Goal: Check status: Check status

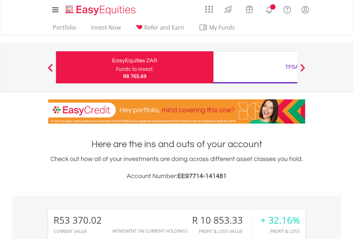
scroll to position [68, 112]
click at [116, 67] on div "Funds to invest:" at bounding box center [135, 69] width 38 height 7
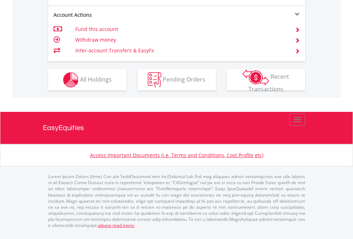
scroll to position [698, 0]
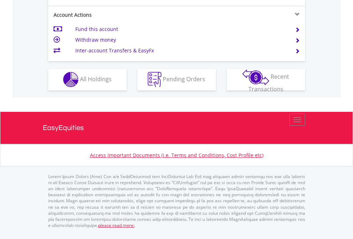
scroll to position [667, 0]
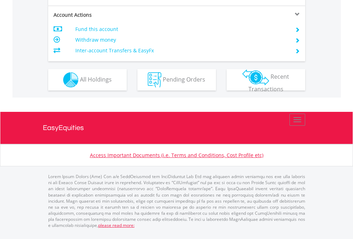
scroll to position [669, 0]
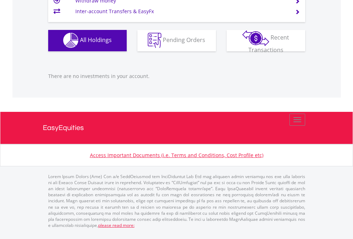
scroll to position [68, 112]
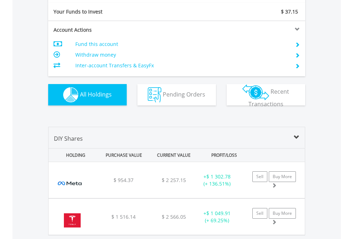
scroll to position [793, 0]
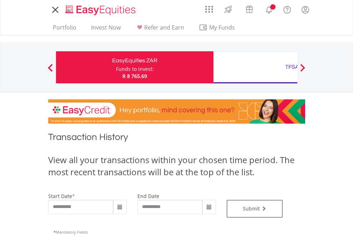
type input "**********"
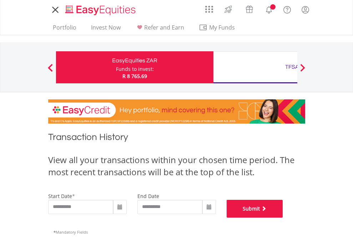
click at [283, 218] on button "Submit" at bounding box center [254, 209] width 56 height 18
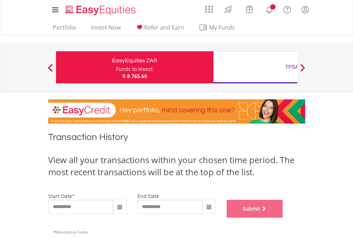
scroll to position [289, 0]
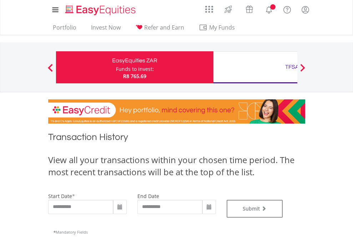
click at [255, 67] on div "TFSA" at bounding box center [292, 67] width 149 height 10
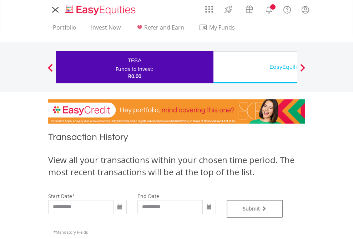
type input "**********"
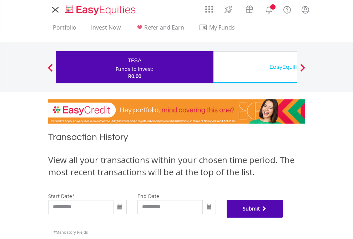
click at [283, 218] on button "Submit" at bounding box center [254, 209] width 56 height 18
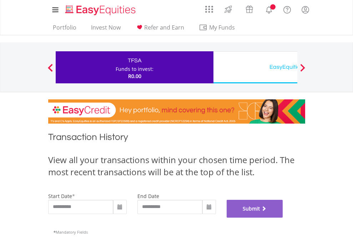
scroll to position [289, 0]
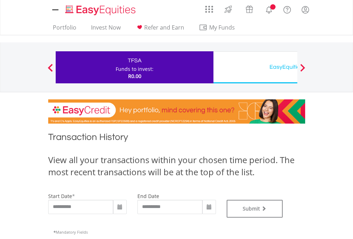
click at [255, 67] on div "EasyEquities USD" at bounding box center [292, 67] width 149 height 10
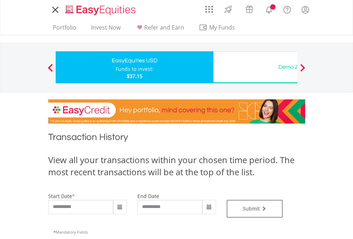
type input "**********"
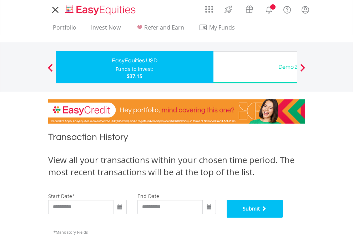
click at [283, 218] on button "Submit" at bounding box center [254, 209] width 56 height 18
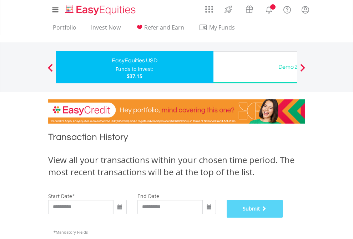
scroll to position [289, 0]
